Goal: Transaction & Acquisition: Purchase product/service

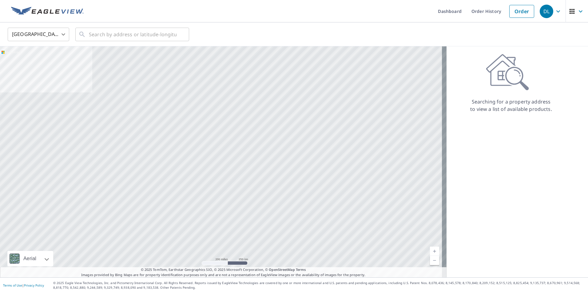
click at [61, 34] on body "DL DL Dashboard Order History Order DL United States US ​ ​ Aerial Road A stand…" at bounding box center [294, 146] width 588 height 293
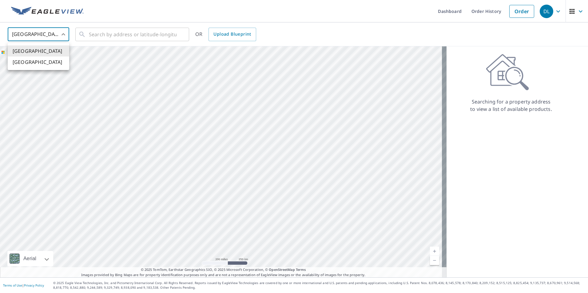
click at [45, 60] on li "[GEOGRAPHIC_DATA]" at bounding box center [38, 62] width 61 height 11
type input "CA"
click at [103, 36] on input "text" at bounding box center [133, 34] width 88 height 17
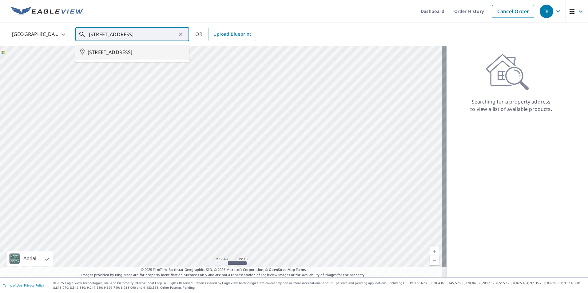
click at [112, 50] on span "[STREET_ADDRESS]" at bounding box center [136, 52] width 97 height 7
type input "[STREET_ADDRESS]"
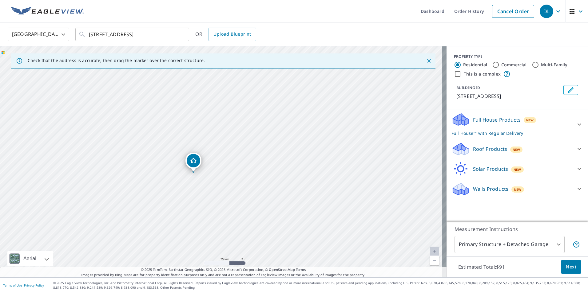
drag, startPoint x: 146, startPoint y: 184, endPoint x: 207, endPoint y: 183, distance: 60.3
click at [207, 183] on div "[STREET_ADDRESS]" at bounding box center [223, 161] width 446 height 231
click at [566, 267] on span "Next" at bounding box center [571, 267] width 10 height 8
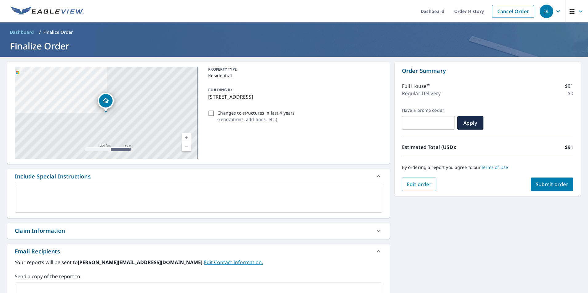
click at [544, 184] on span "Submit order" at bounding box center [552, 184] width 33 height 7
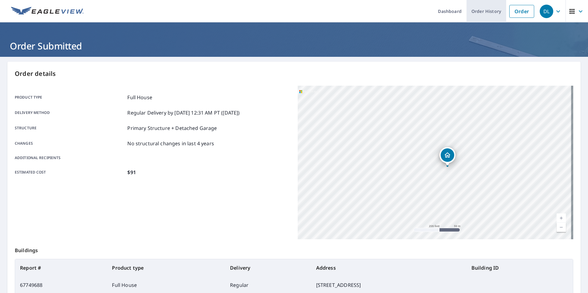
click at [484, 7] on link "Order History" at bounding box center [486, 11] width 40 height 22
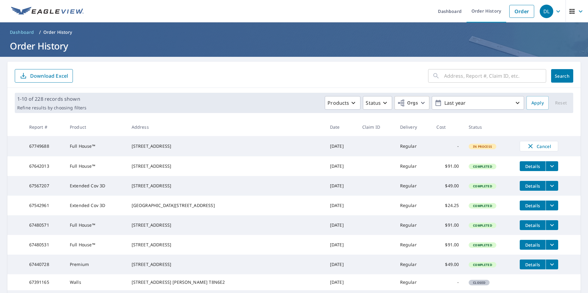
click at [555, 9] on icon "button" at bounding box center [557, 11] width 7 height 7
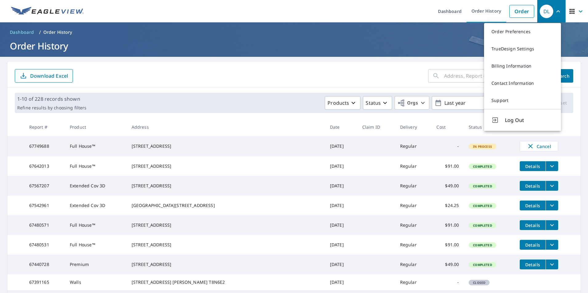
click at [374, 14] on ul "Dashboard Order History Order" at bounding box center [312, 11] width 450 height 22
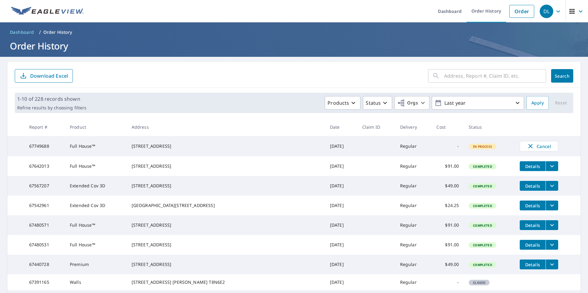
click at [548, 170] on icon "filesDropdownBtn-67642013" at bounding box center [551, 166] width 7 height 7
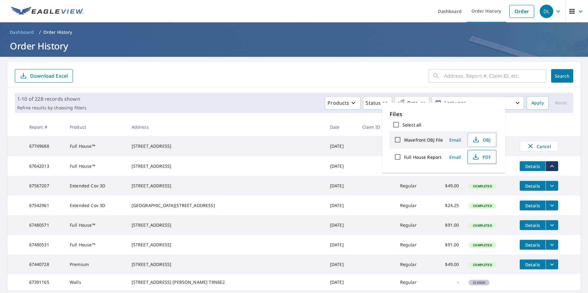
click at [481, 154] on span "PDF" at bounding box center [481, 156] width 20 height 7
click at [485, 158] on span "PDF" at bounding box center [481, 156] width 20 height 7
click at [459, 156] on span "Email" at bounding box center [455, 157] width 15 height 6
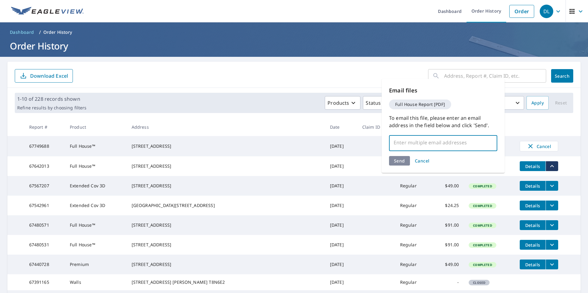
click at [408, 144] on input "text" at bounding box center [438, 143] width 93 height 12
type input "[PERSON_NAME][EMAIL_ADDRESS][DOMAIN_NAME]"
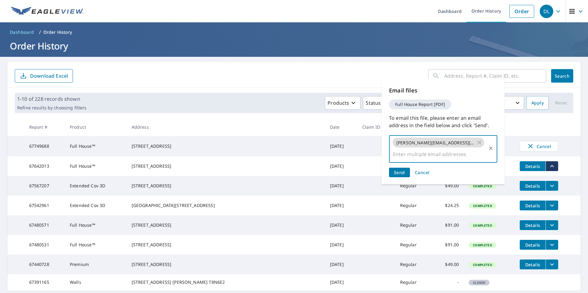
click at [397, 170] on span "Send" at bounding box center [399, 173] width 11 height 6
